Goal: Find specific page/section

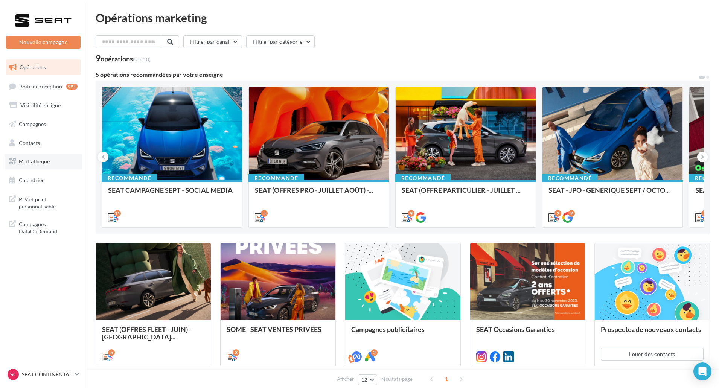
click at [50, 163] on span "Médiathèque" at bounding box center [34, 161] width 31 height 6
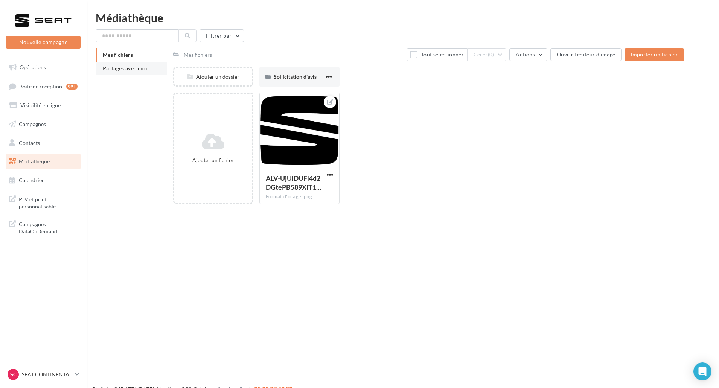
click at [146, 70] on li "Partagés avec moi" at bounding box center [132, 69] width 72 height 14
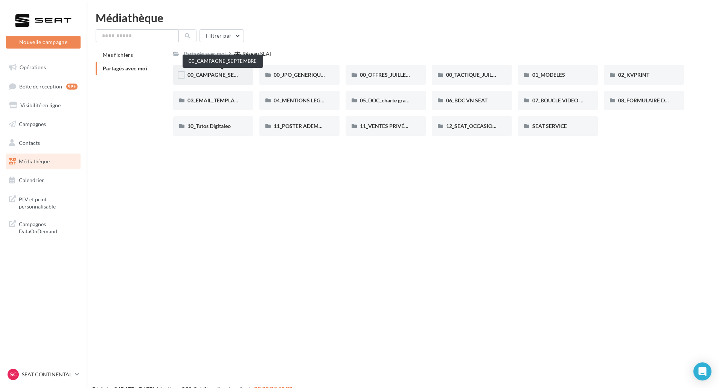
click at [228, 75] on span "00_CAMPAGNE_SEPTEMBRE" at bounding box center [222, 75] width 70 height 6
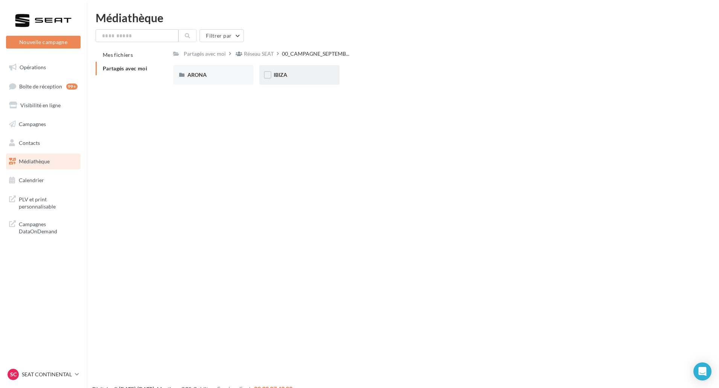
click at [283, 75] on span "IBIZA" at bounding box center [281, 75] width 14 height 6
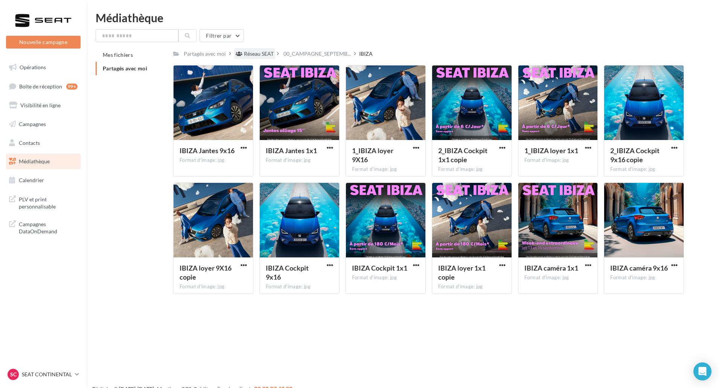
click at [247, 56] on div "Réseau SEAT" at bounding box center [259, 54] width 30 height 8
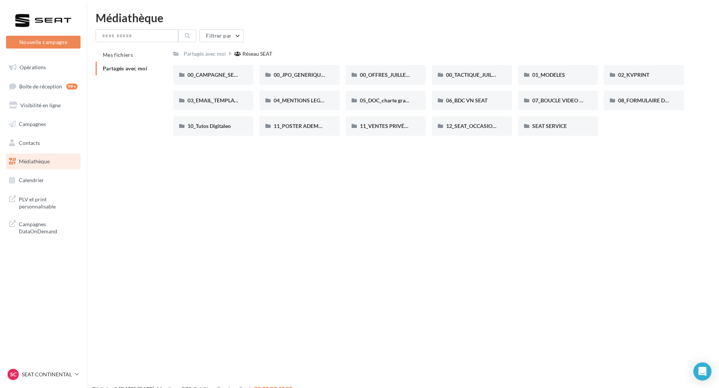
click at [59, 160] on link "Médiathèque" at bounding box center [44, 162] width 78 height 16
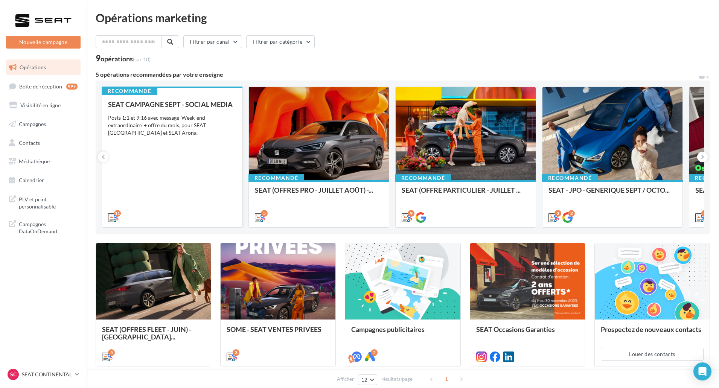
click at [187, 140] on div "SEAT CAMPAGNE SEPT - SOCIAL MEDIA Posts 1:1 et 9:16 avec message 'Week-end extr…" at bounding box center [172, 160] width 128 height 120
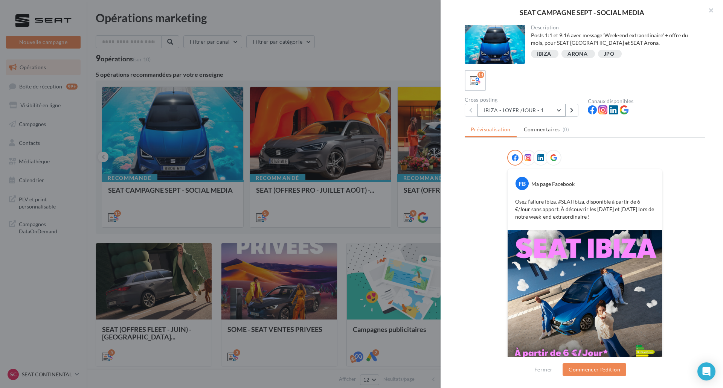
click at [540, 112] on button "IBIZA - LOYER /JOUR - 1" at bounding box center [521, 110] width 88 height 13
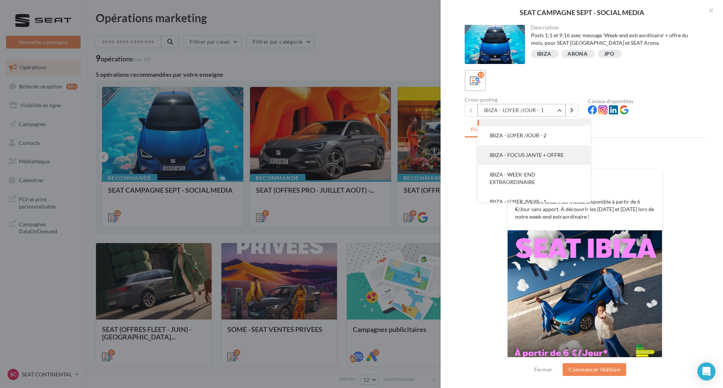
scroll to position [38, 0]
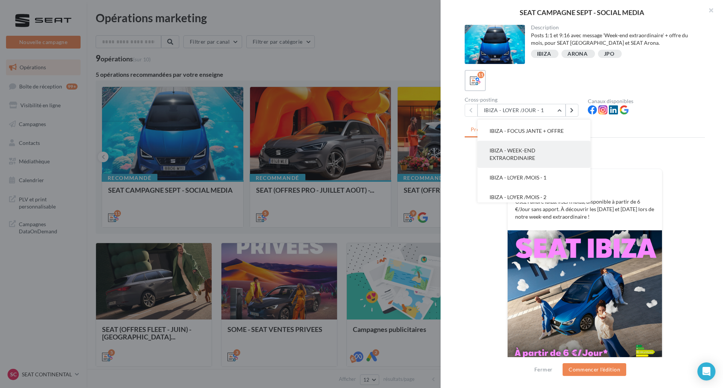
click at [563, 166] on button "IBIZA - WEEK-END EXTRAORDINAIRE" at bounding box center [533, 154] width 113 height 27
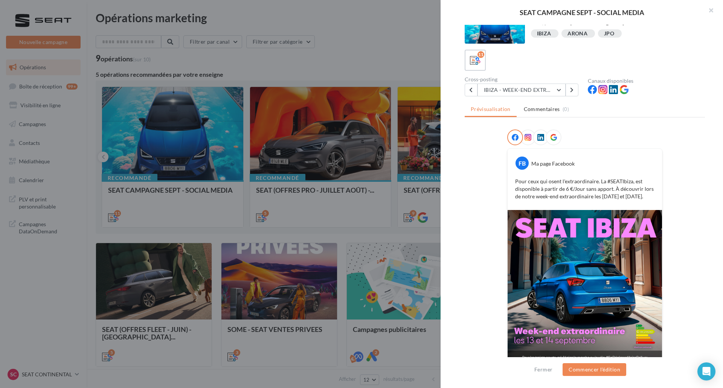
scroll to position [31, 0]
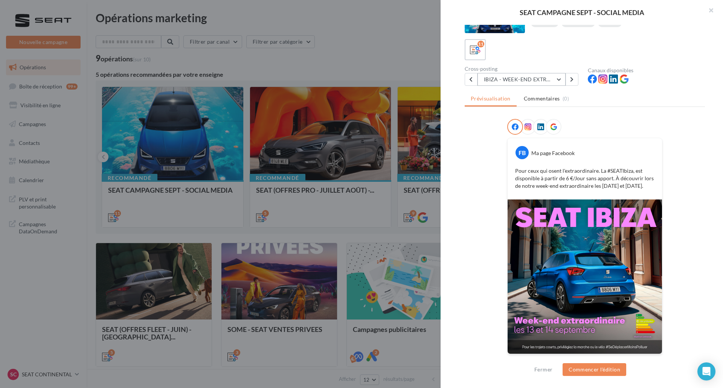
click at [535, 81] on button "IBIZA - WEEK-END EXTRAORDINAIRE" at bounding box center [521, 79] width 88 height 13
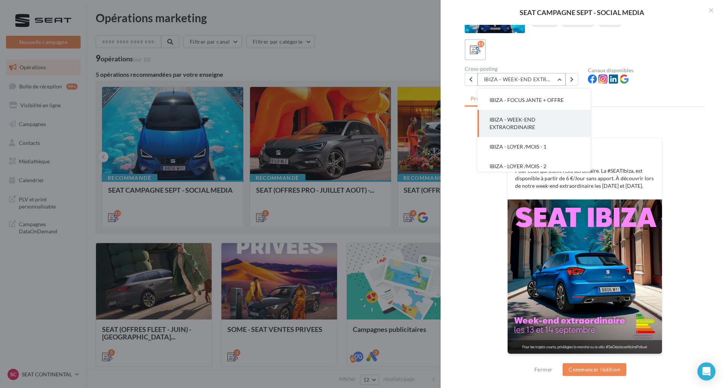
scroll to position [54, 0]
click at [548, 135] on button "IBIZA - LOYER /MOIS - 1" at bounding box center [533, 130] width 113 height 20
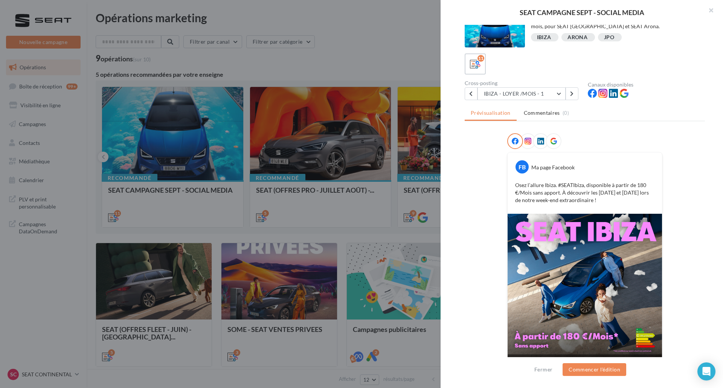
scroll to position [31, 0]
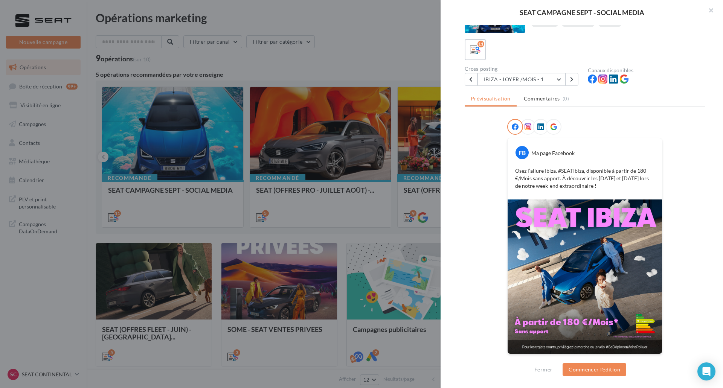
click at [459, 289] on div "Description Posts 1:1 et 9:16 avec message 'Week-end extraordinaire' + offre du…" at bounding box center [584, 194] width 288 height 339
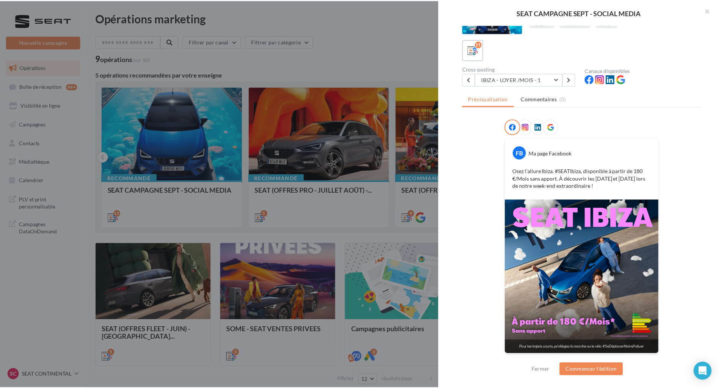
scroll to position [0, 0]
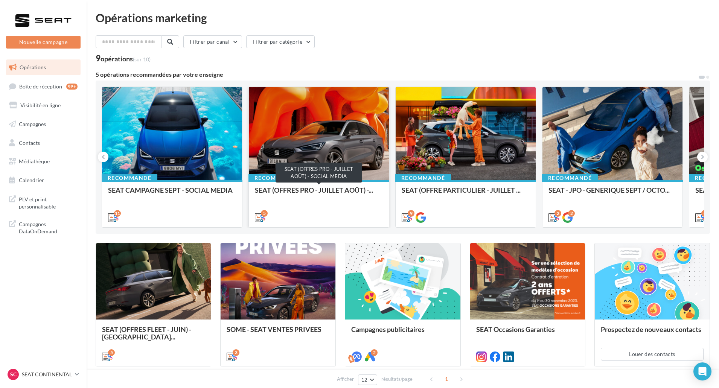
click at [330, 194] on span "SEAT (OFFRES PRO - JUILLET AOÛT) -..." at bounding box center [314, 190] width 118 height 8
click at [27, 376] on p "SEAT CONTINENTAL" at bounding box center [47, 375] width 50 height 8
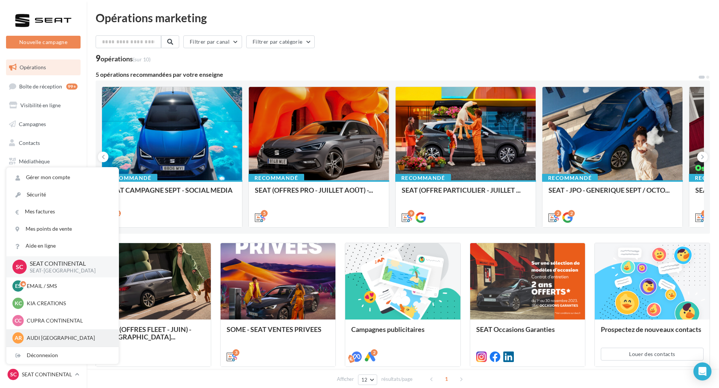
click at [64, 330] on div "AR AUDI ROUEN audi-roue-ver" at bounding box center [62, 337] width 112 height 17
click at [59, 334] on div "AR AUDI ROUEN audi-roue-ver" at bounding box center [62, 337] width 100 height 11
